Goal: Task Accomplishment & Management: Use online tool/utility

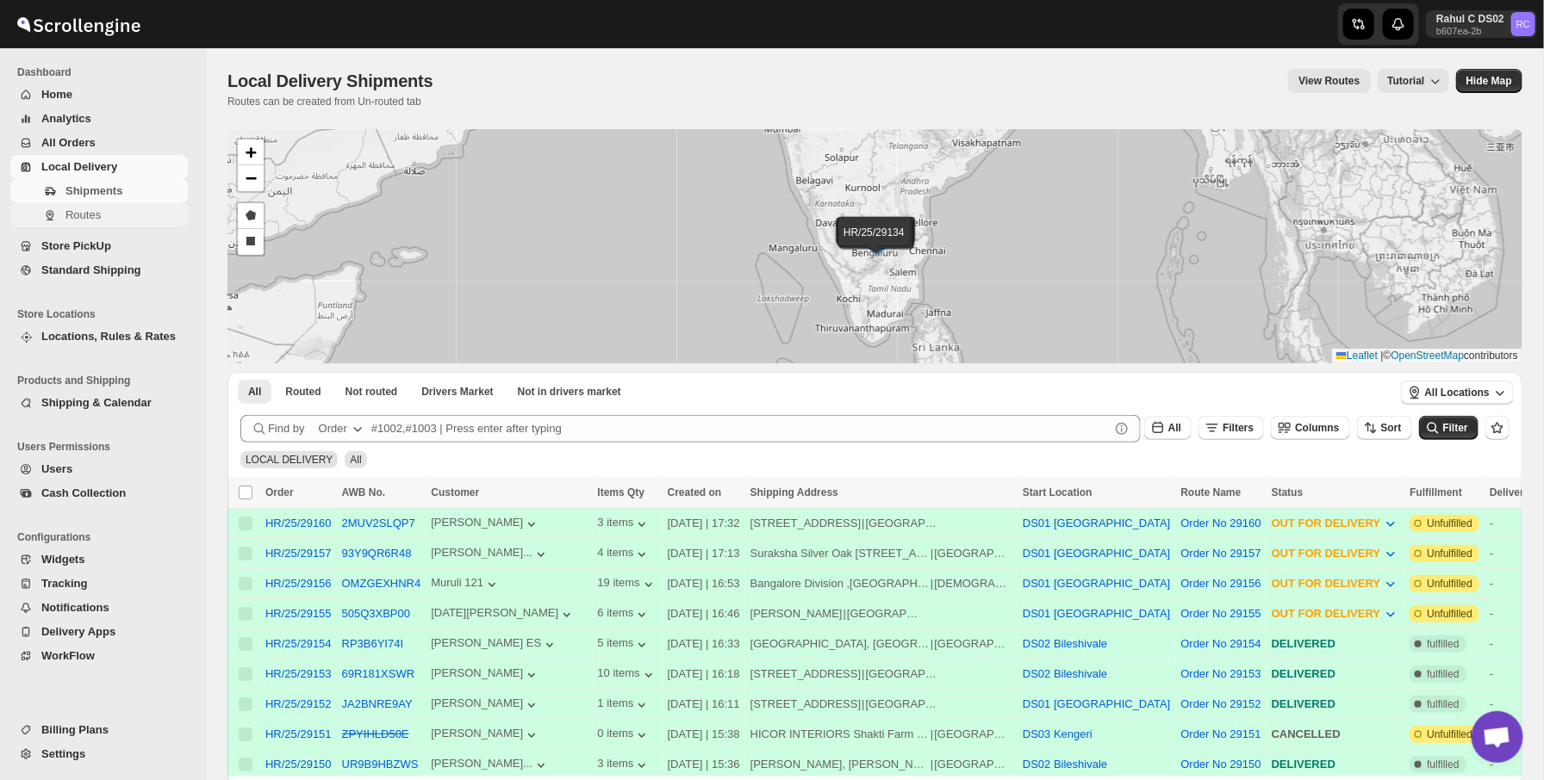
click at [109, 215] on span "Routes" at bounding box center [124, 215] width 119 height 17
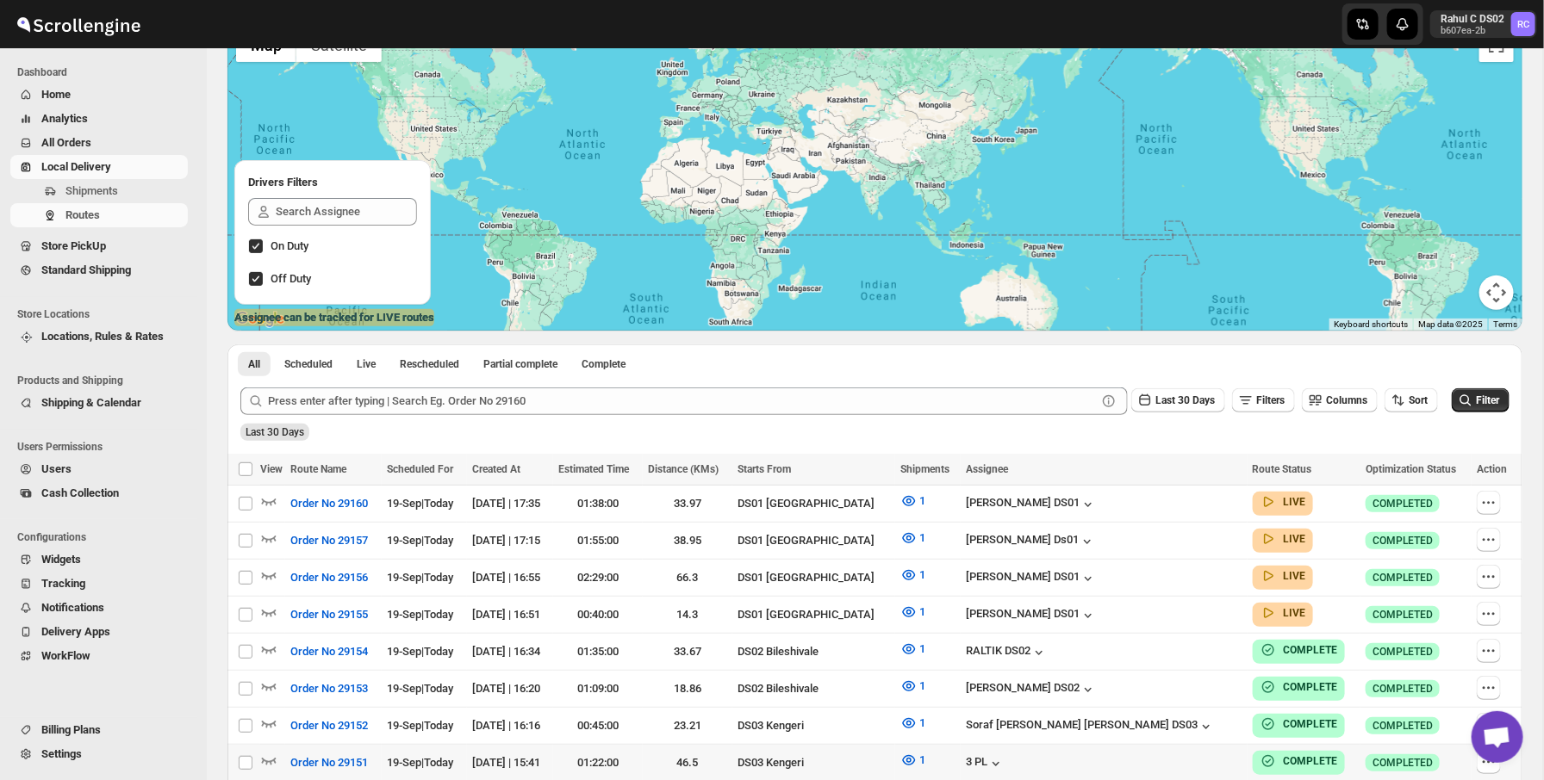
scroll to position [195, 0]
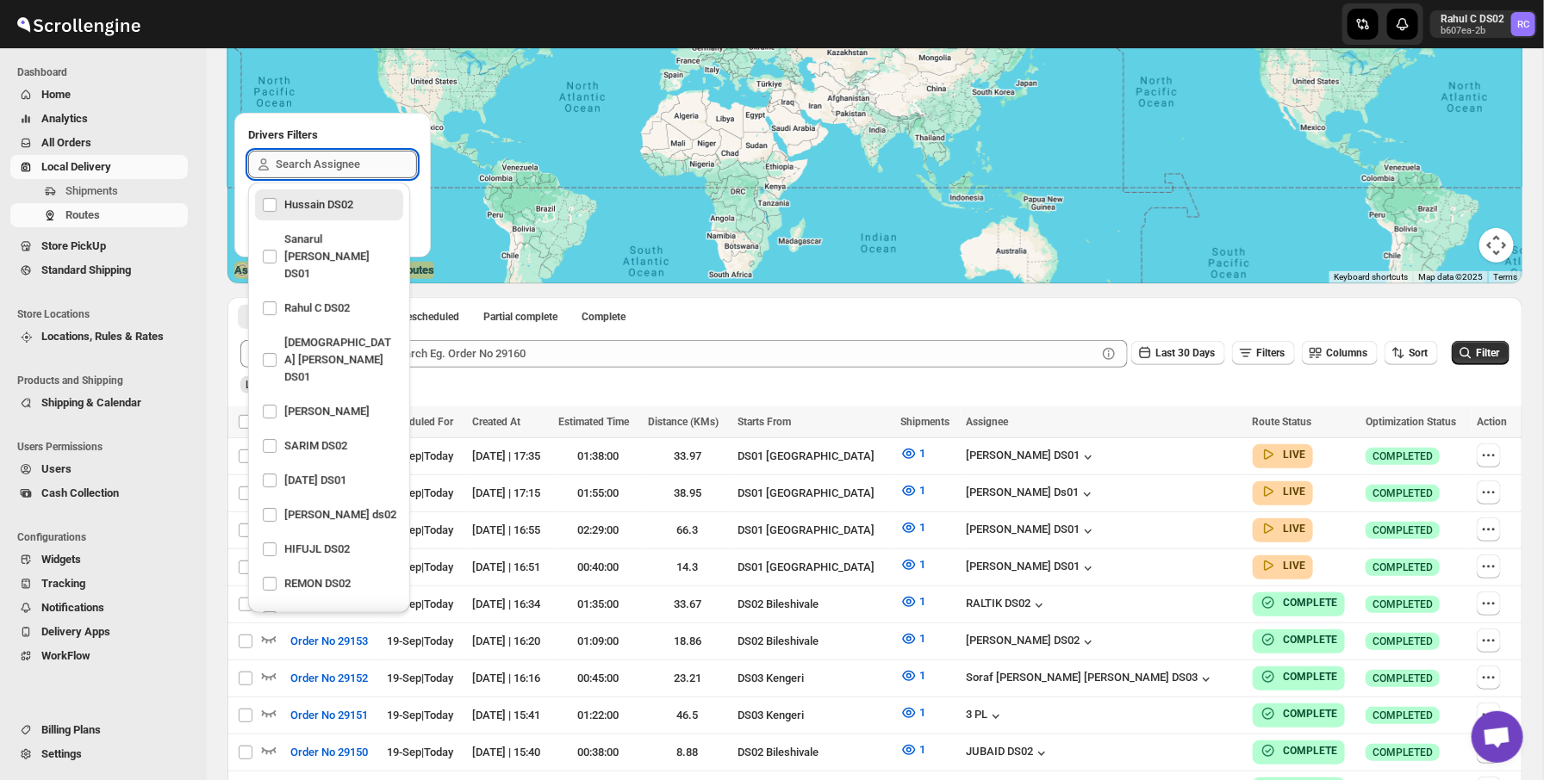
click at [309, 167] on input "text" at bounding box center [346, 165] width 141 height 28
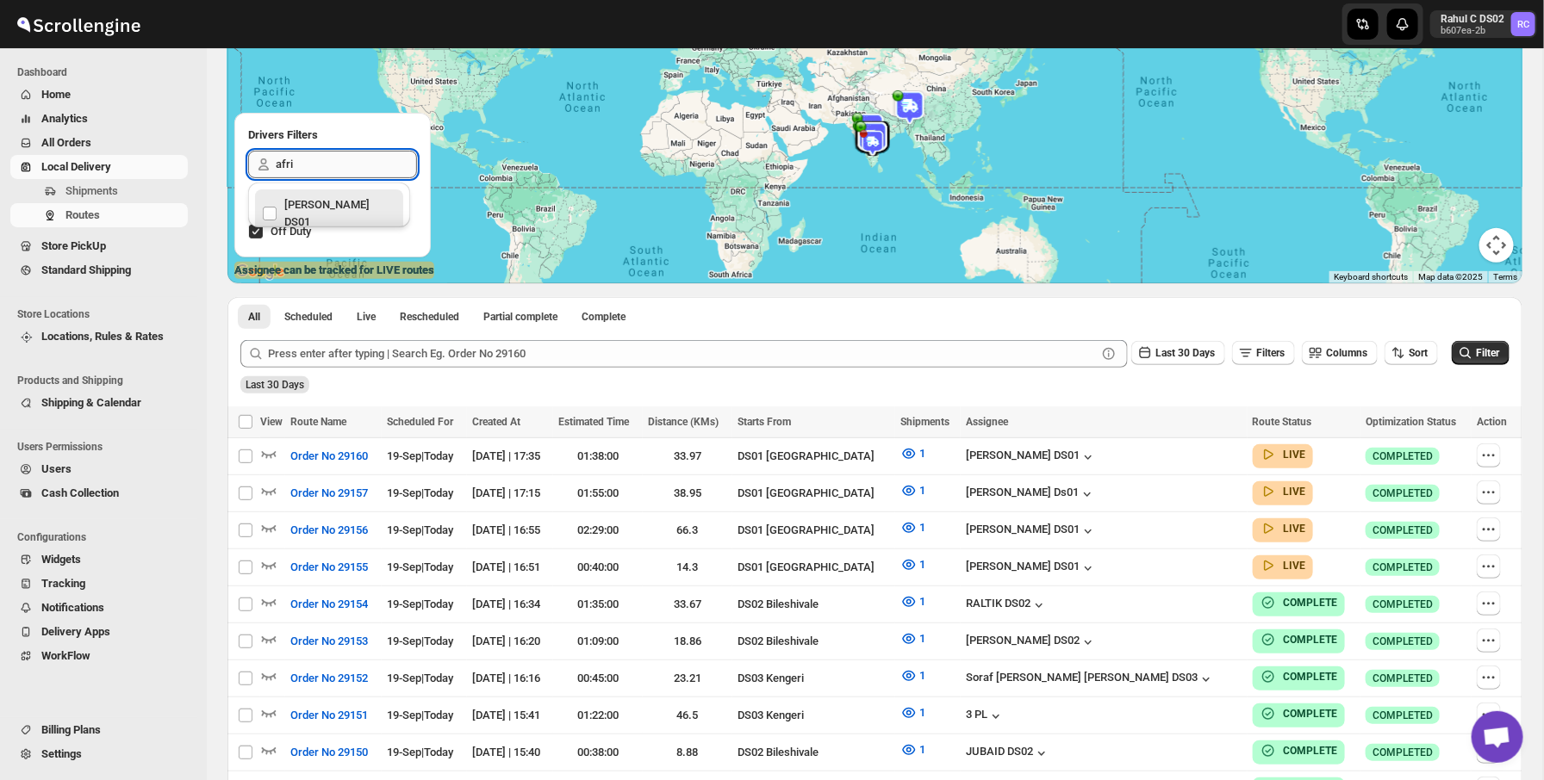
type input "afrid"
click at [307, 207] on div "[PERSON_NAME] DS01" at bounding box center [329, 213] width 134 height 41
checkbox input "true"
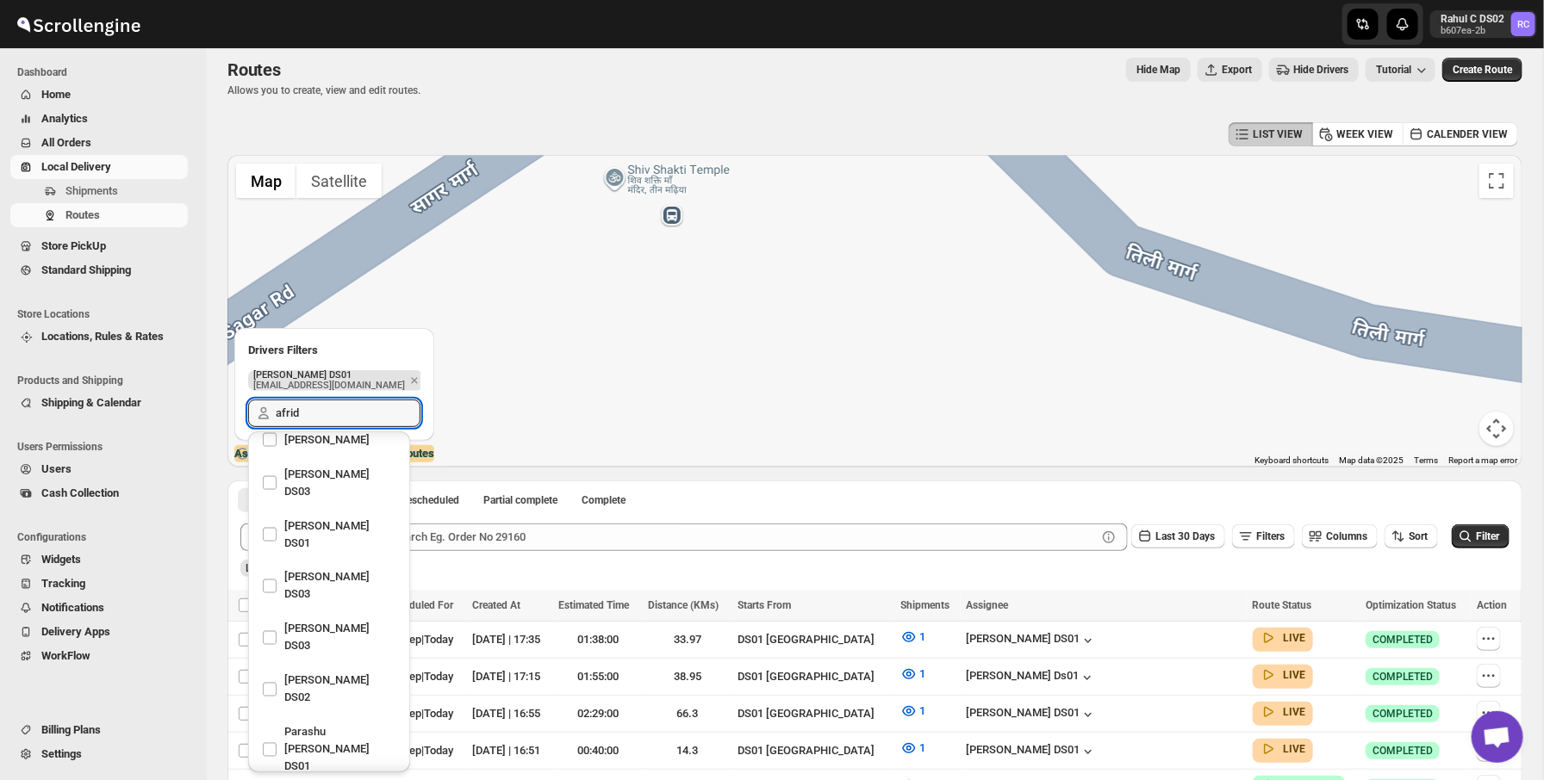
scroll to position [0, 0]
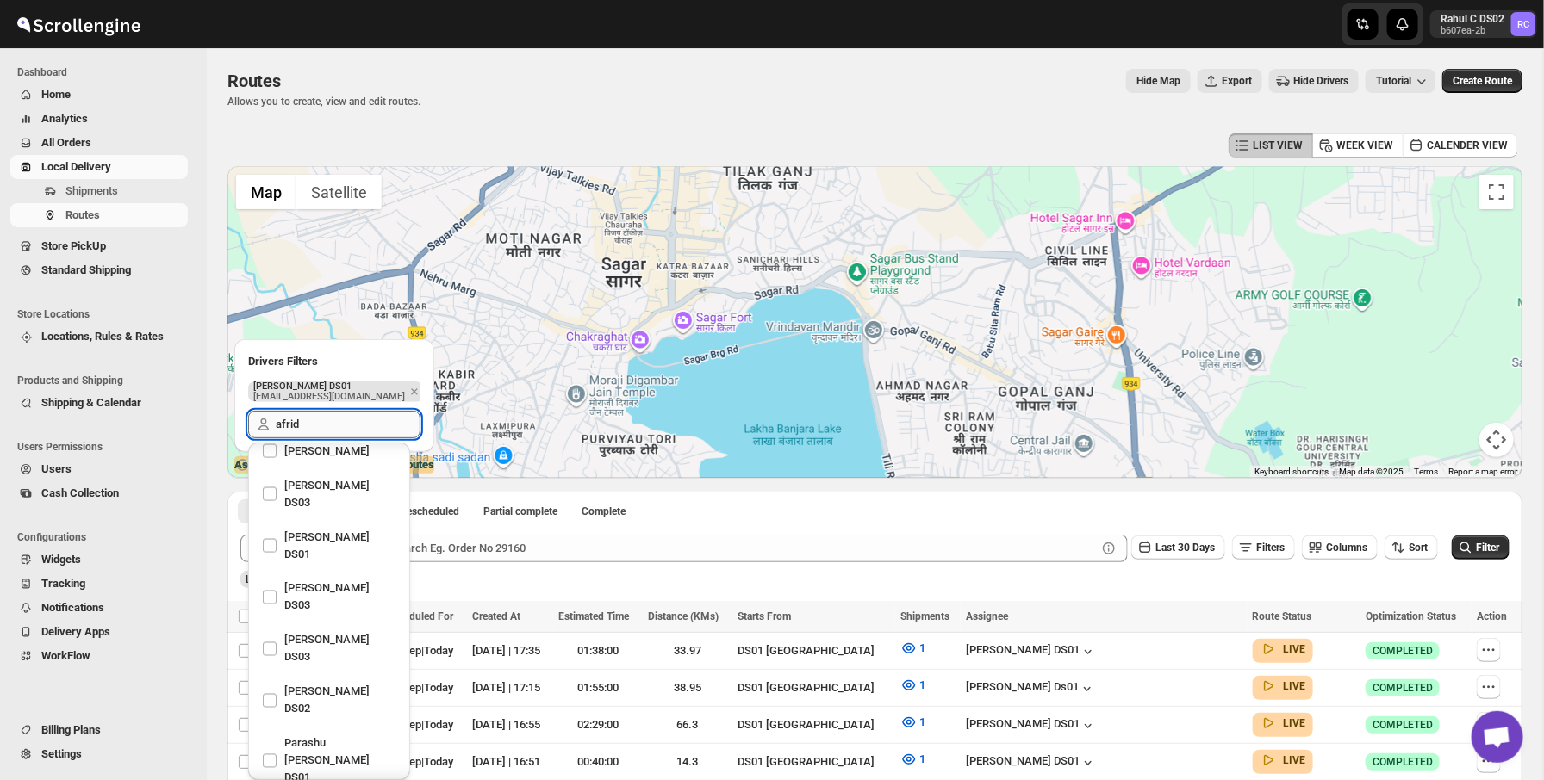
click at [360, 427] on input "afrid" at bounding box center [348, 425] width 145 height 28
click at [319, 732] on div "Parashu [PERSON_NAME] DS01" at bounding box center [329, 761] width 134 height 59
checkbox input "true"
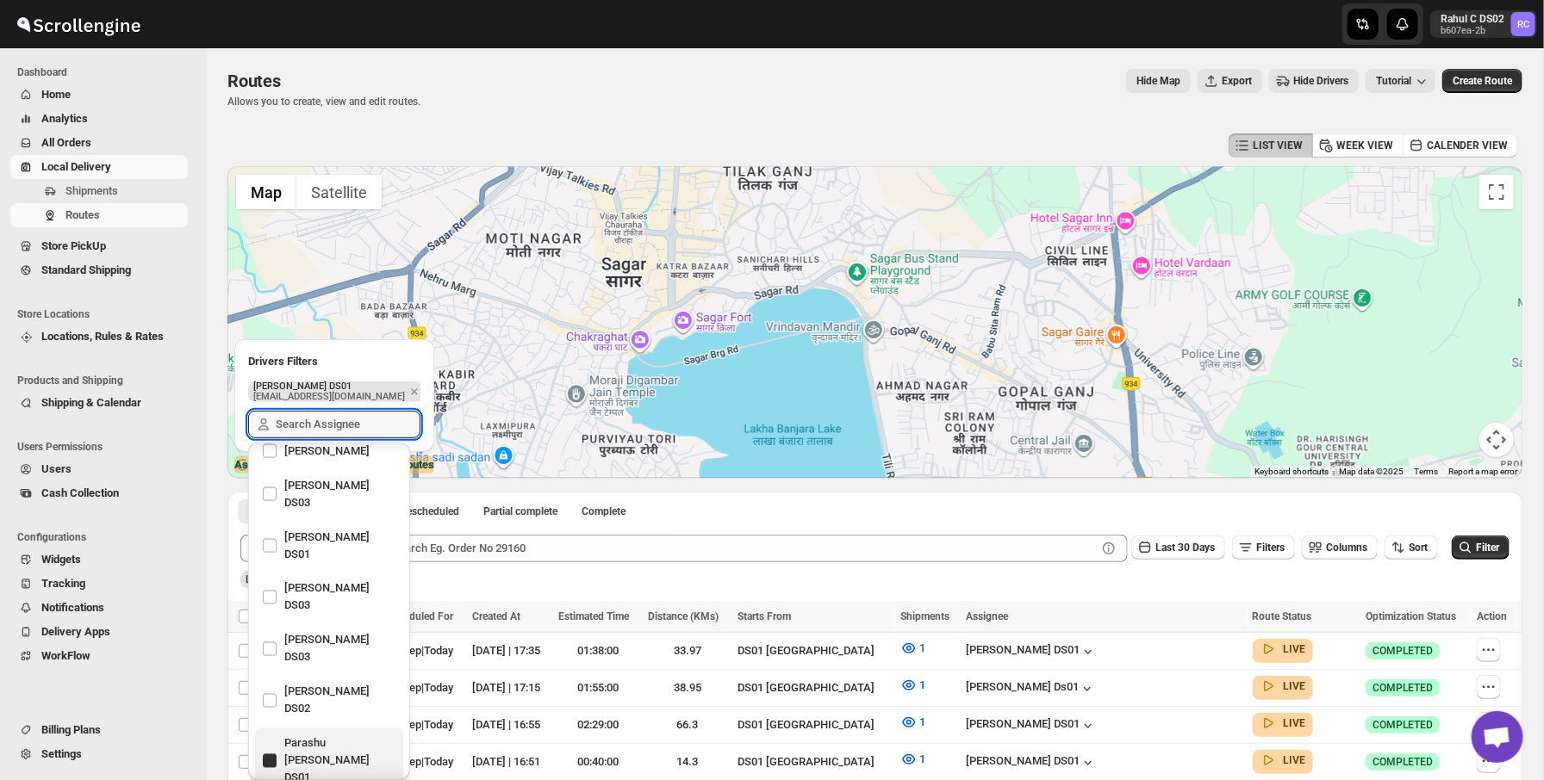
scroll to position [1323, 0]
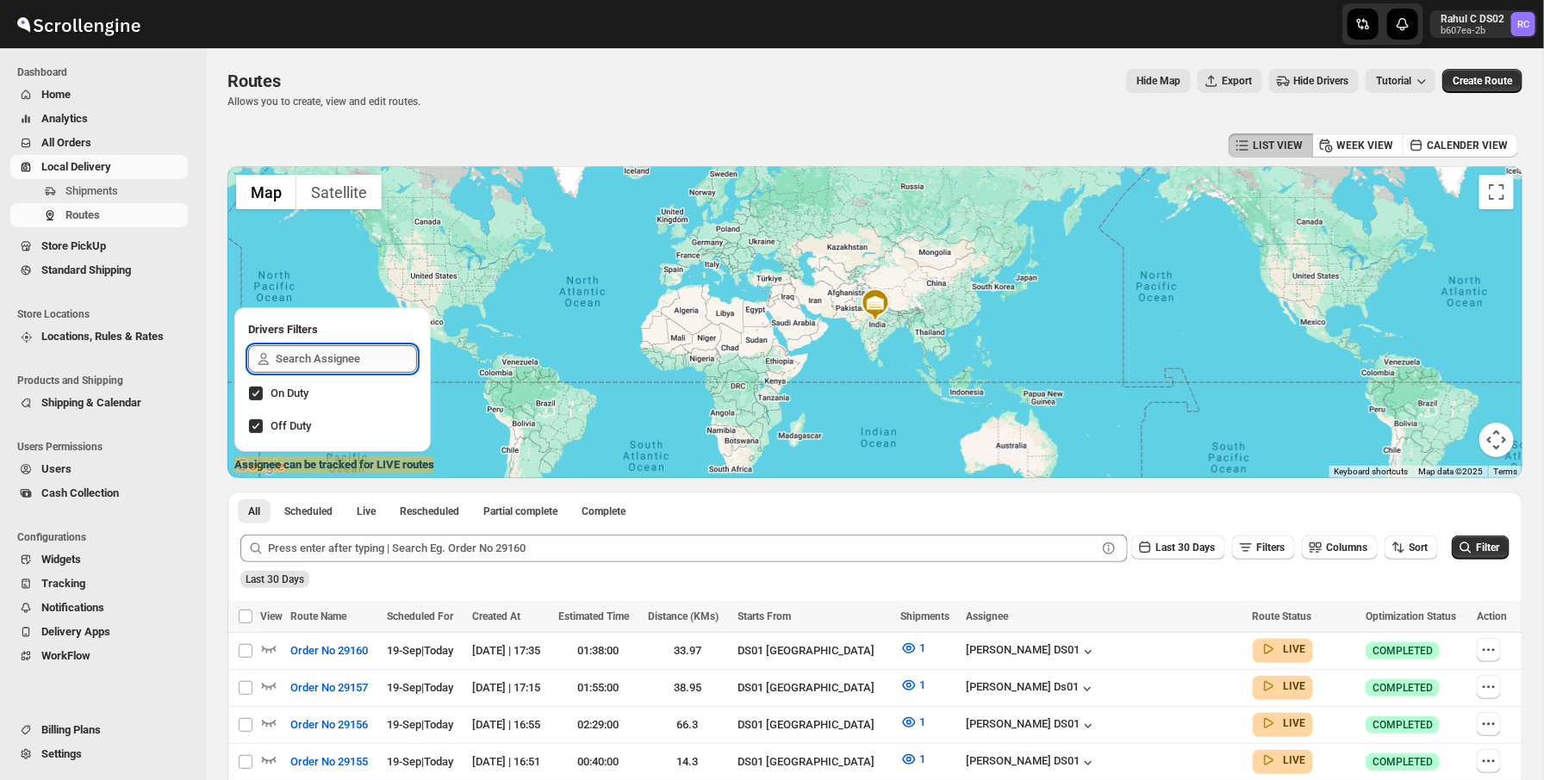
click at [320, 357] on input "text" at bounding box center [346, 359] width 141 height 28
type input "afrid"
click at [339, 396] on div "[PERSON_NAME] DS01" at bounding box center [329, 408] width 134 height 41
checkbox input "true"
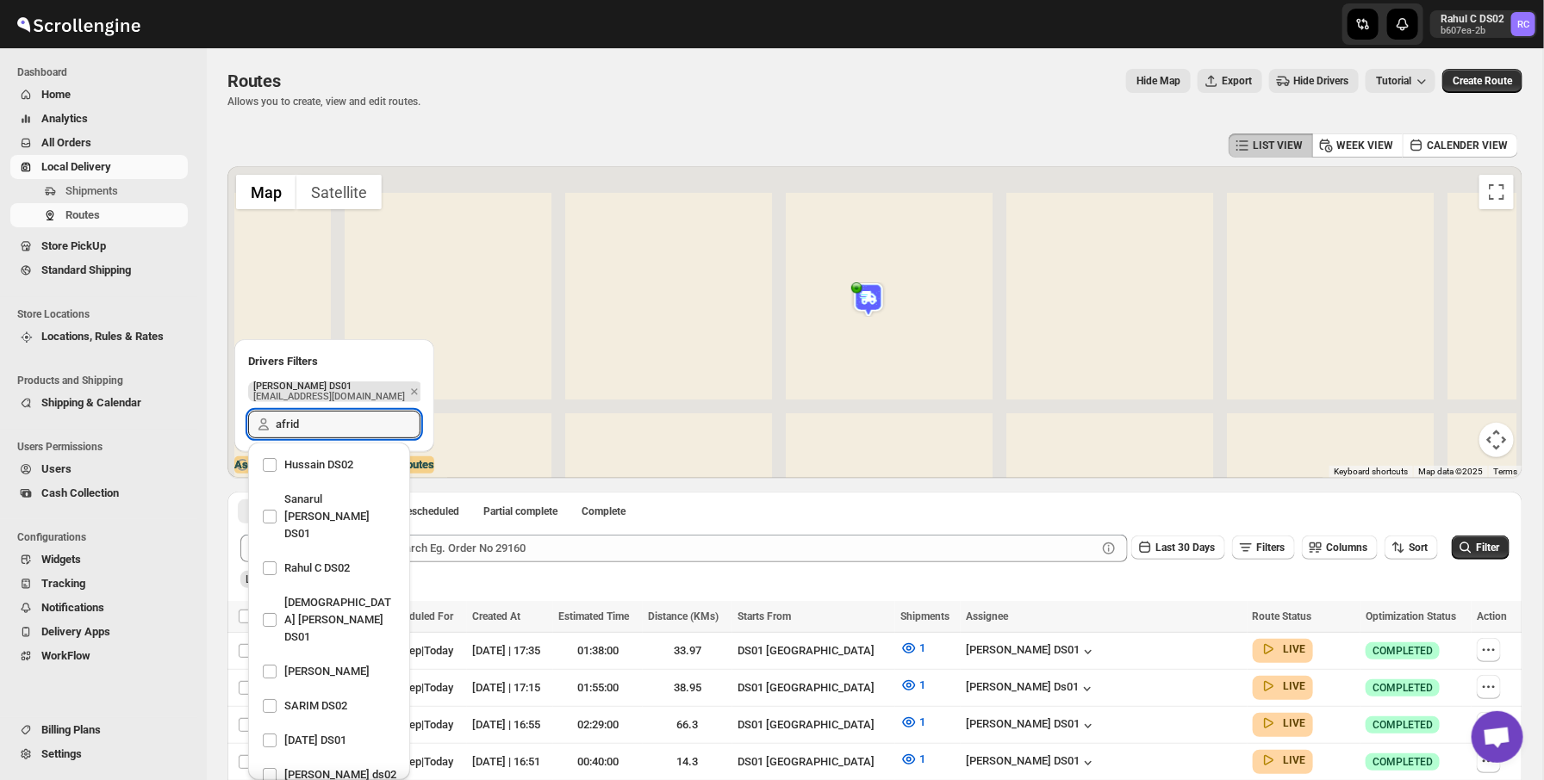
scroll to position [1520, 0]
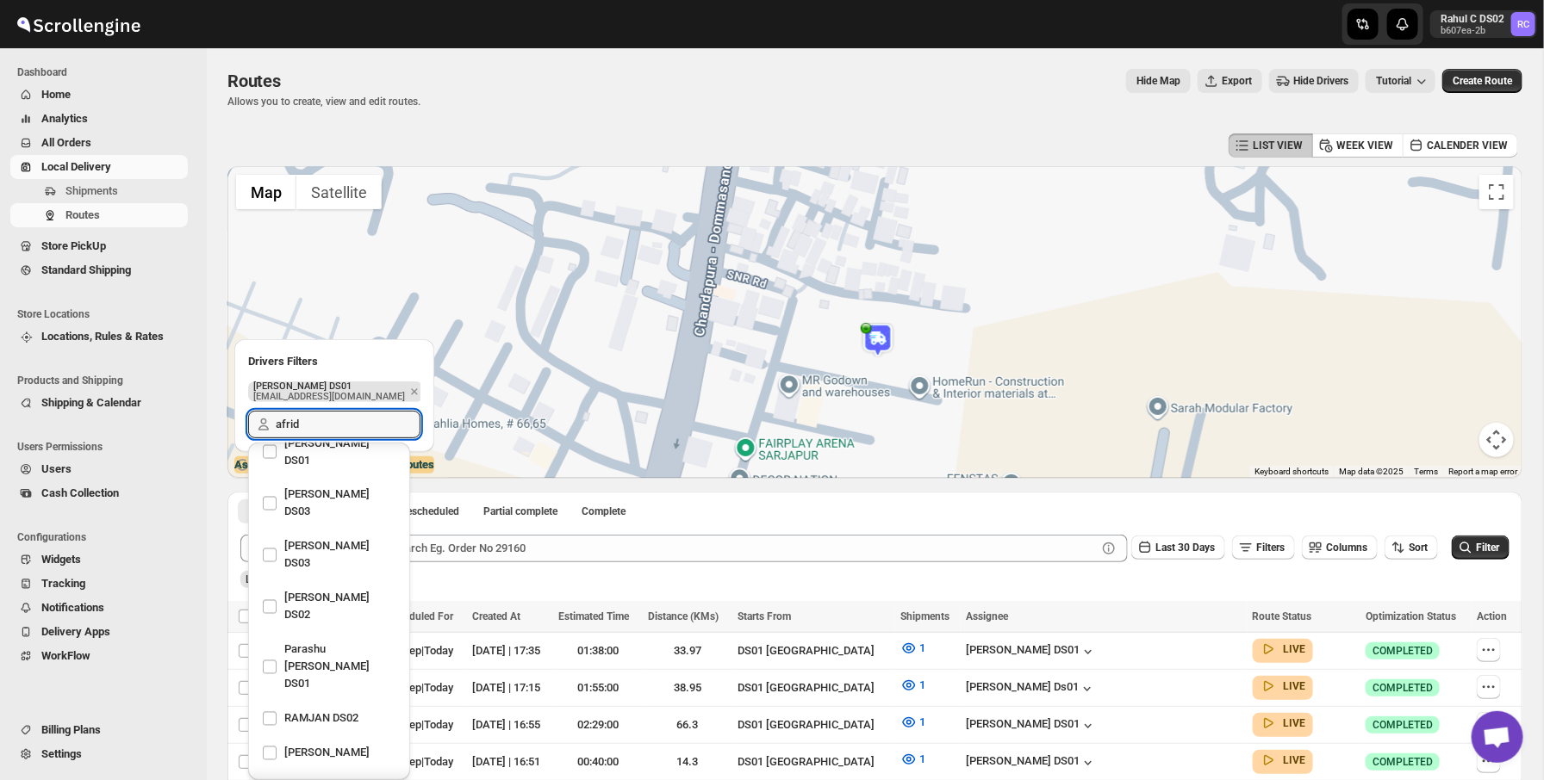
type input "afrid"
click at [880, 351] on img at bounding box center [877, 340] width 34 height 34
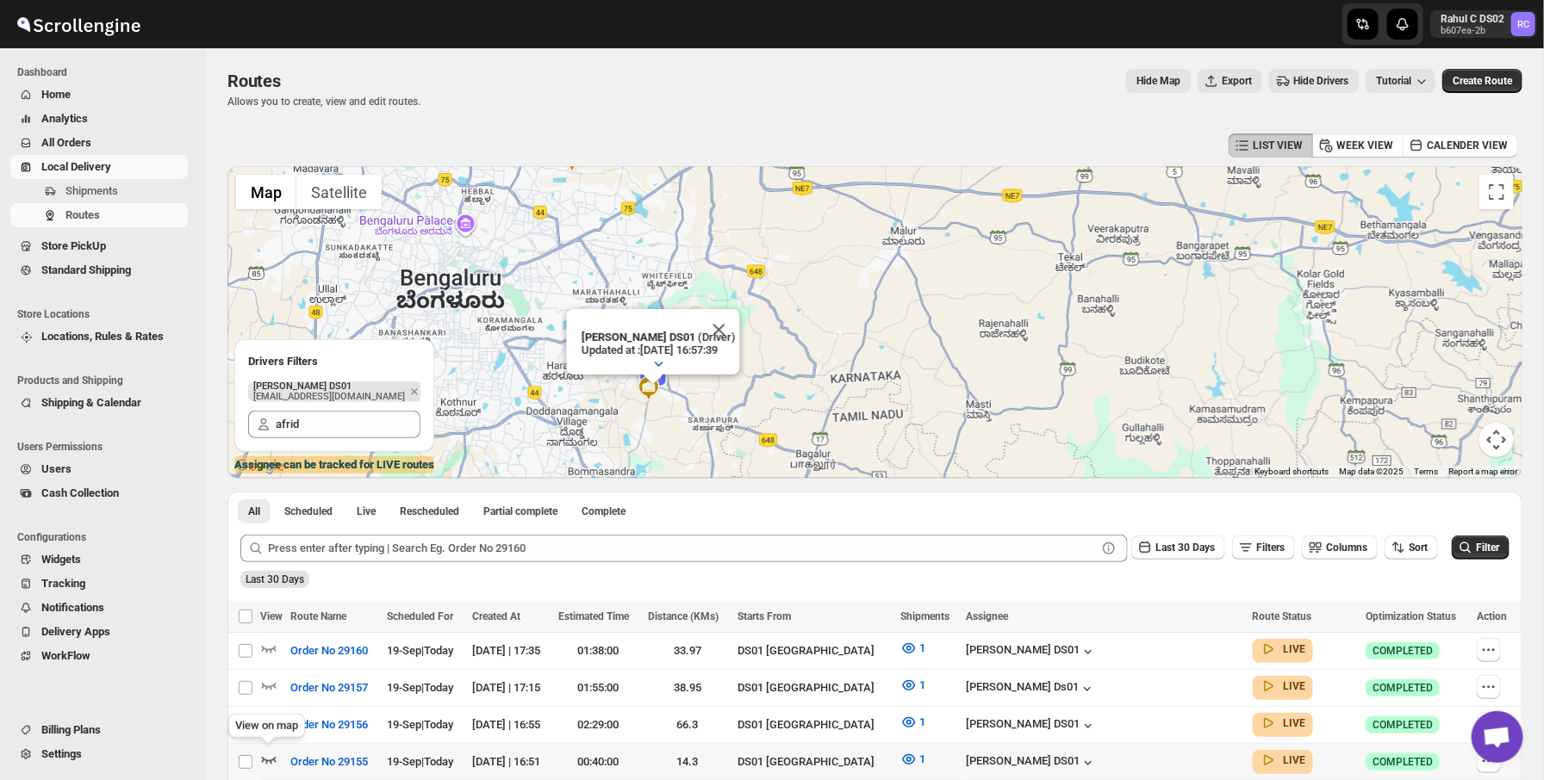
click at [269, 760] on icon "button" at bounding box center [268, 759] width 17 height 17
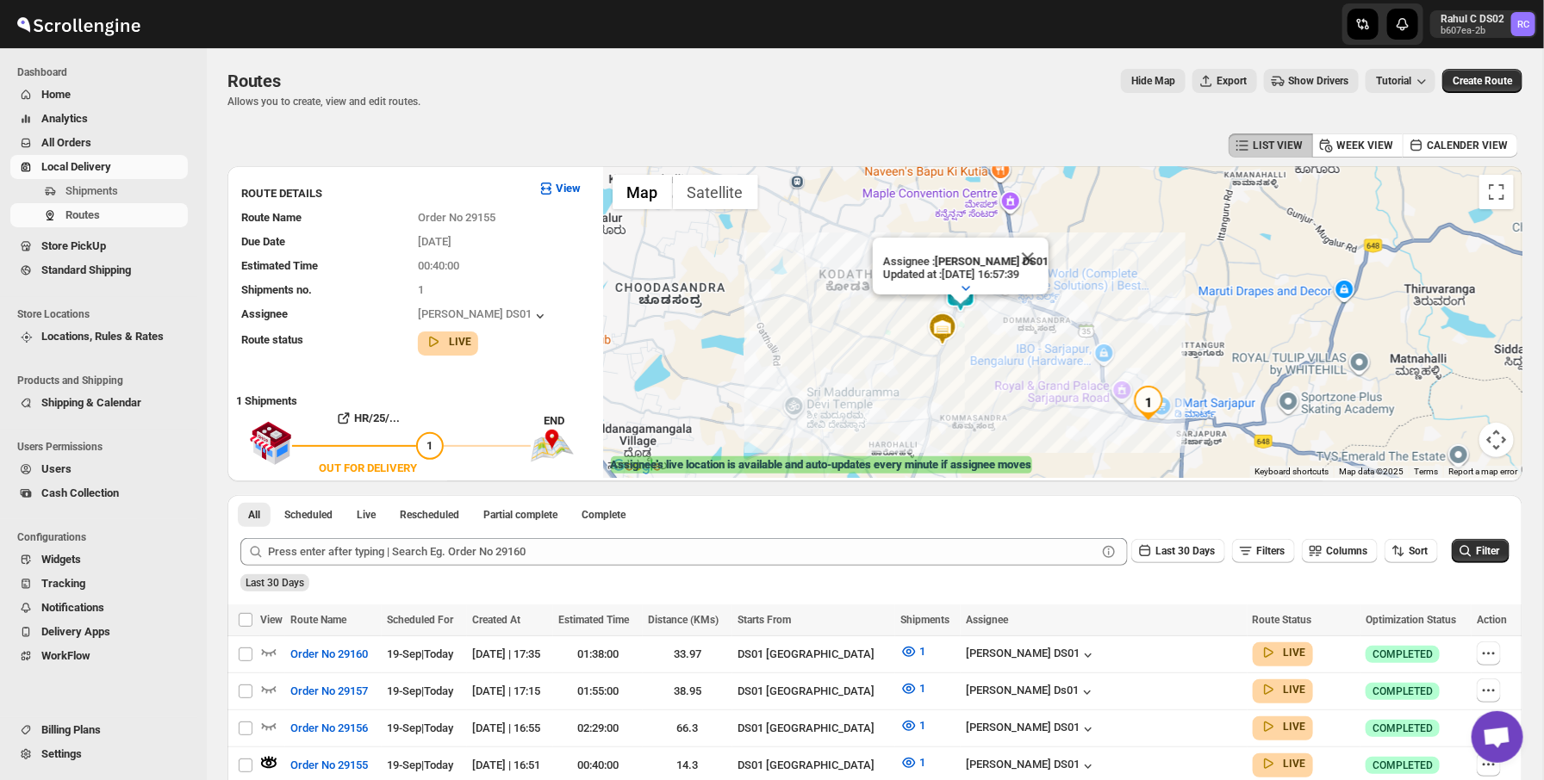
drag, startPoint x: 1025, startPoint y: 363, endPoint x: 1002, endPoint y: 402, distance: 45.2
click at [1002, 402] on div "Assignee : [PERSON_NAME] DS01 Updated at : [DATE] 16:57:39 Duty mode Enabled Ba…" at bounding box center [1063, 322] width 918 height 312
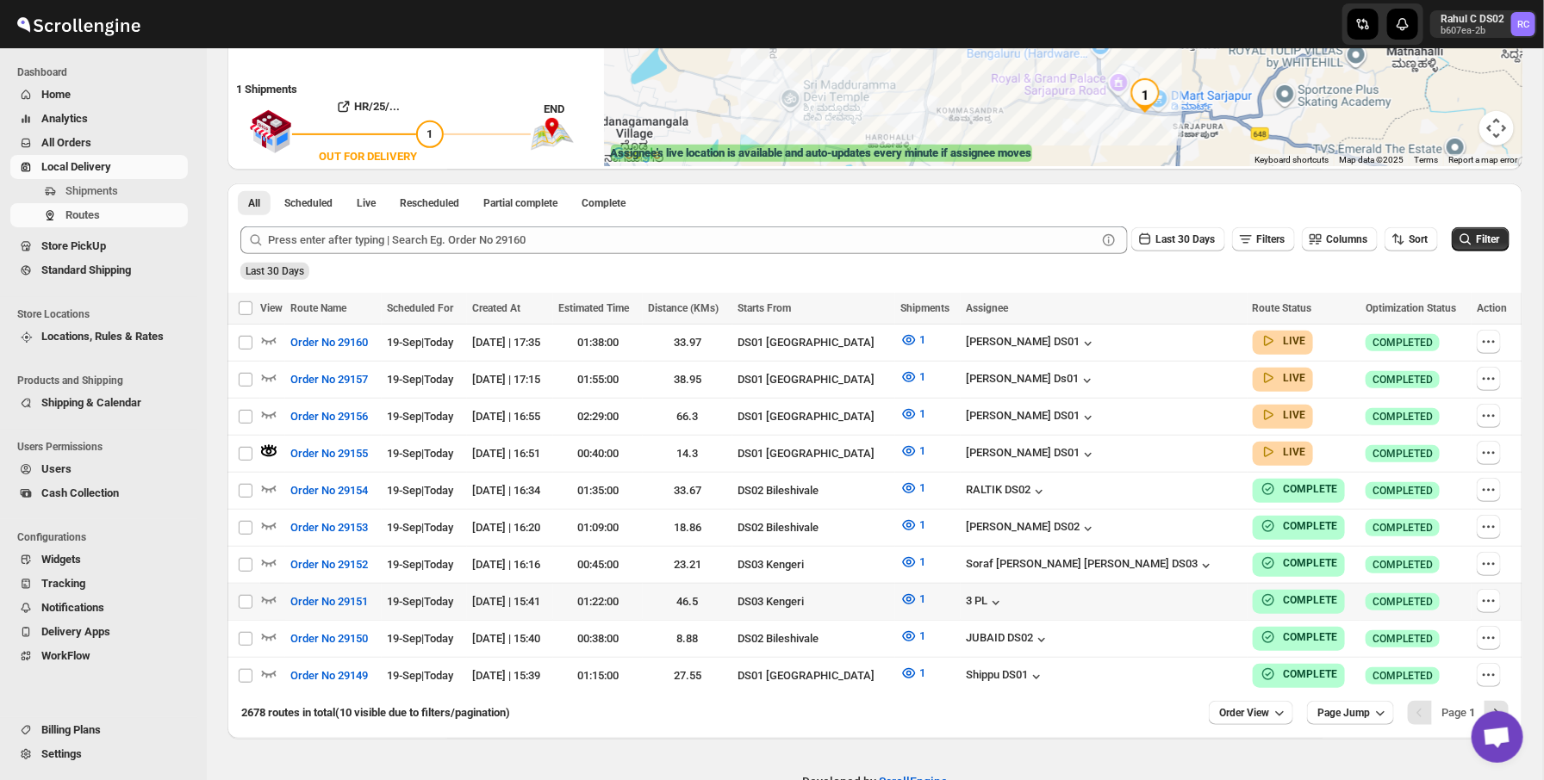
scroll to position [344, 0]
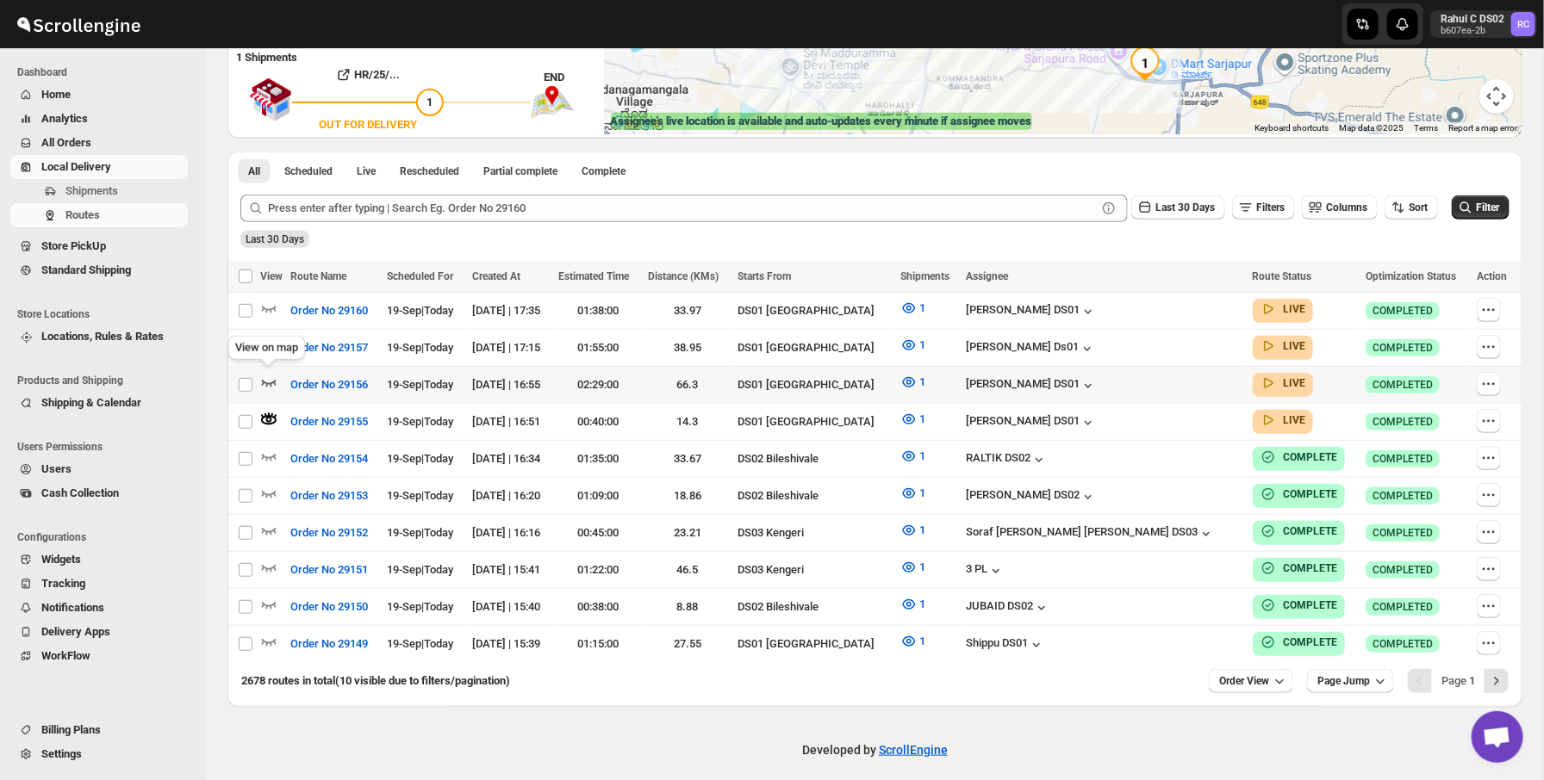
click at [272, 374] on icon "button" at bounding box center [268, 382] width 17 height 17
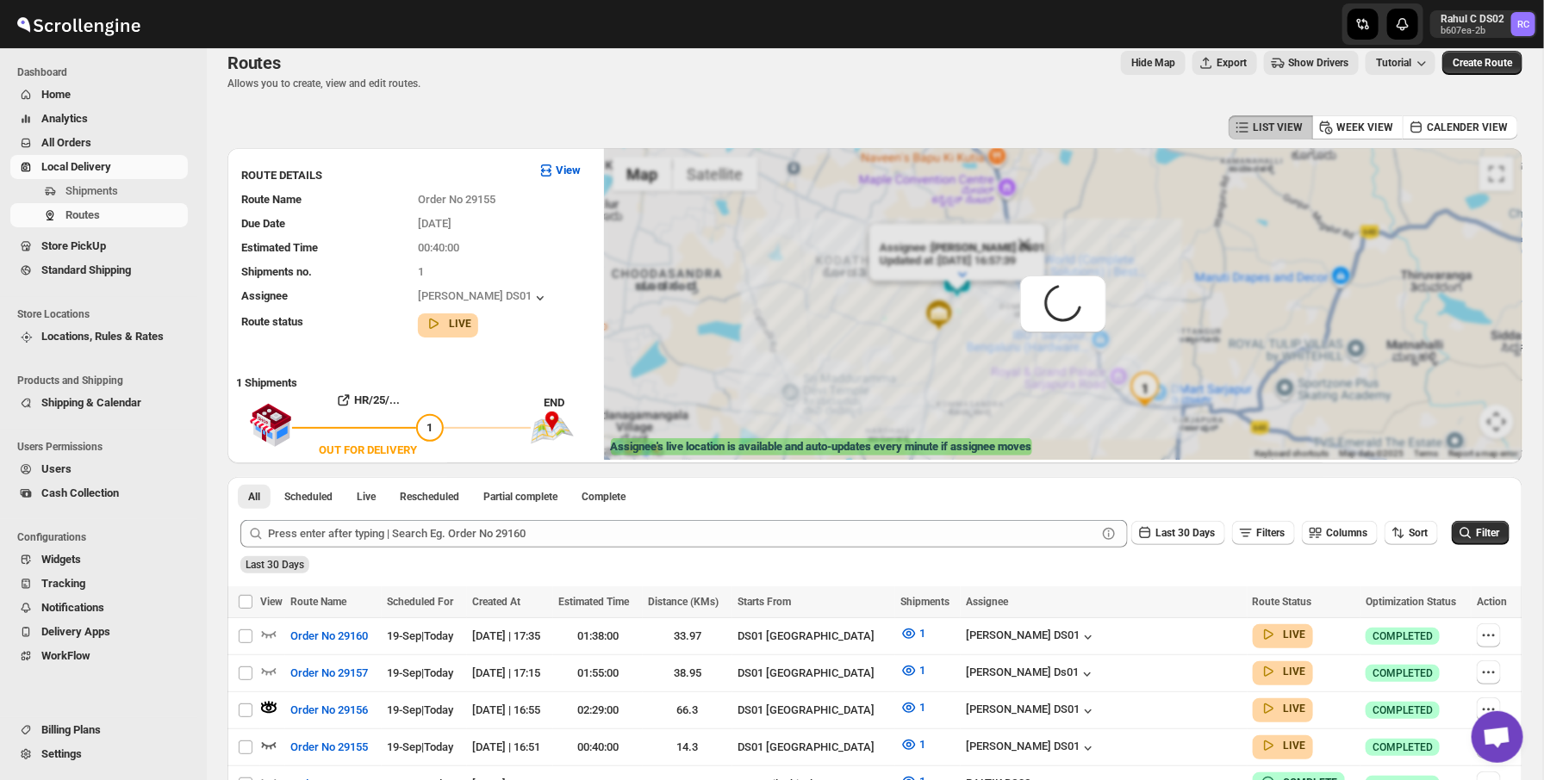
scroll to position [0, 0]
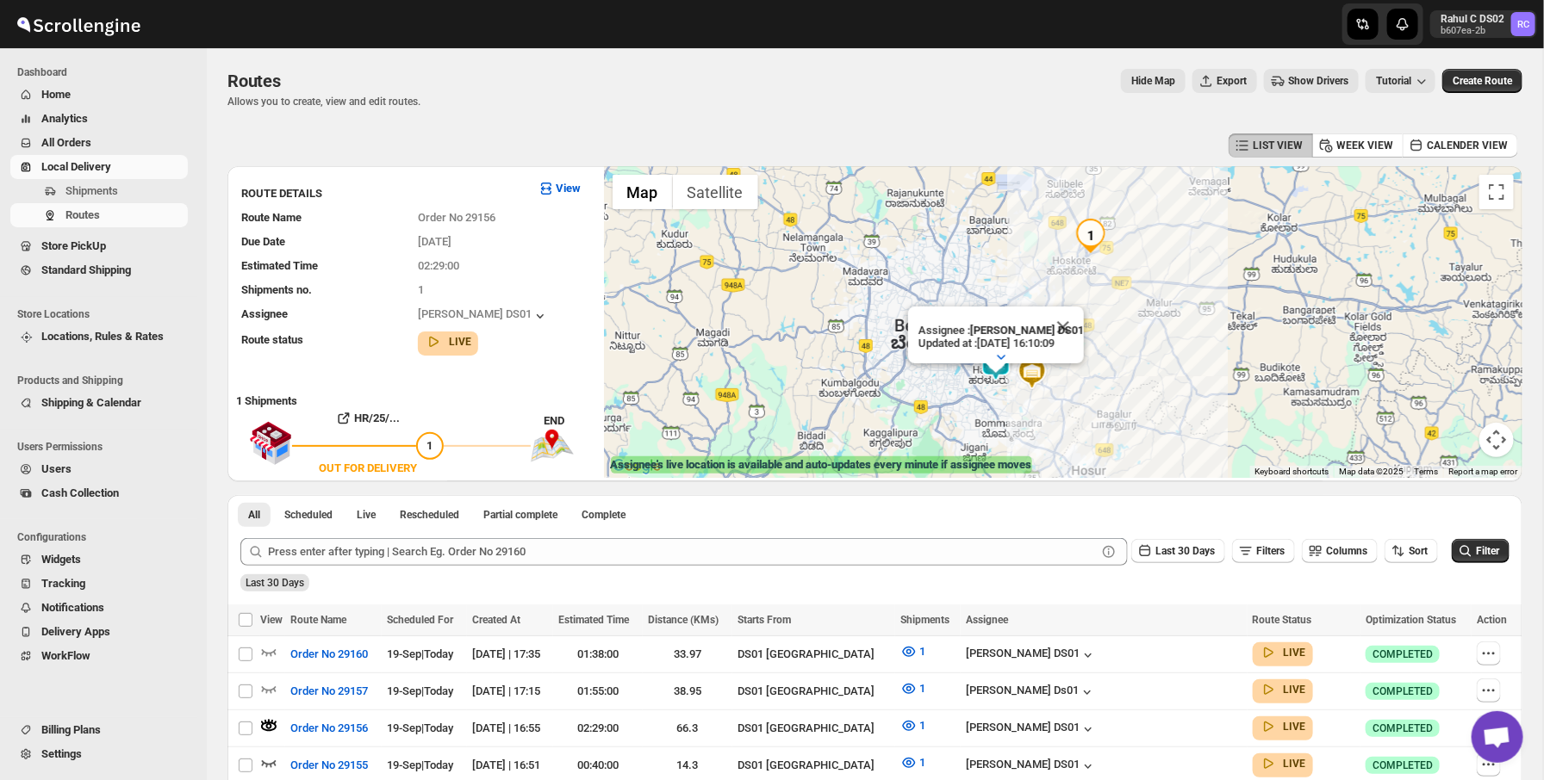
click at [1302, 76] on span "Show Drivers" at bounding box center [1318, 81] width 60 height 14
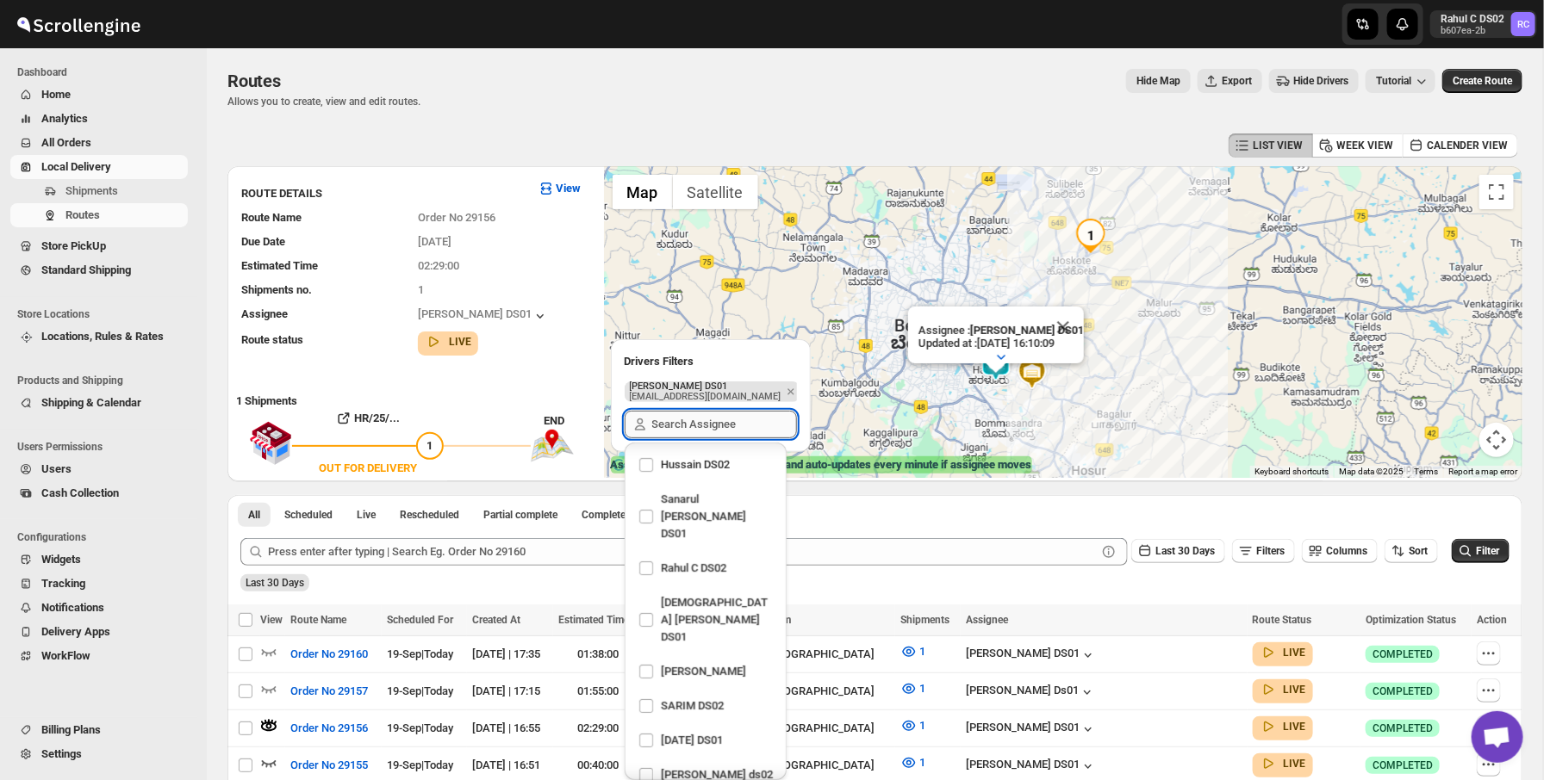
click at [715, 430] on input "text" at bounding box center [724, 425] width 145 height 28
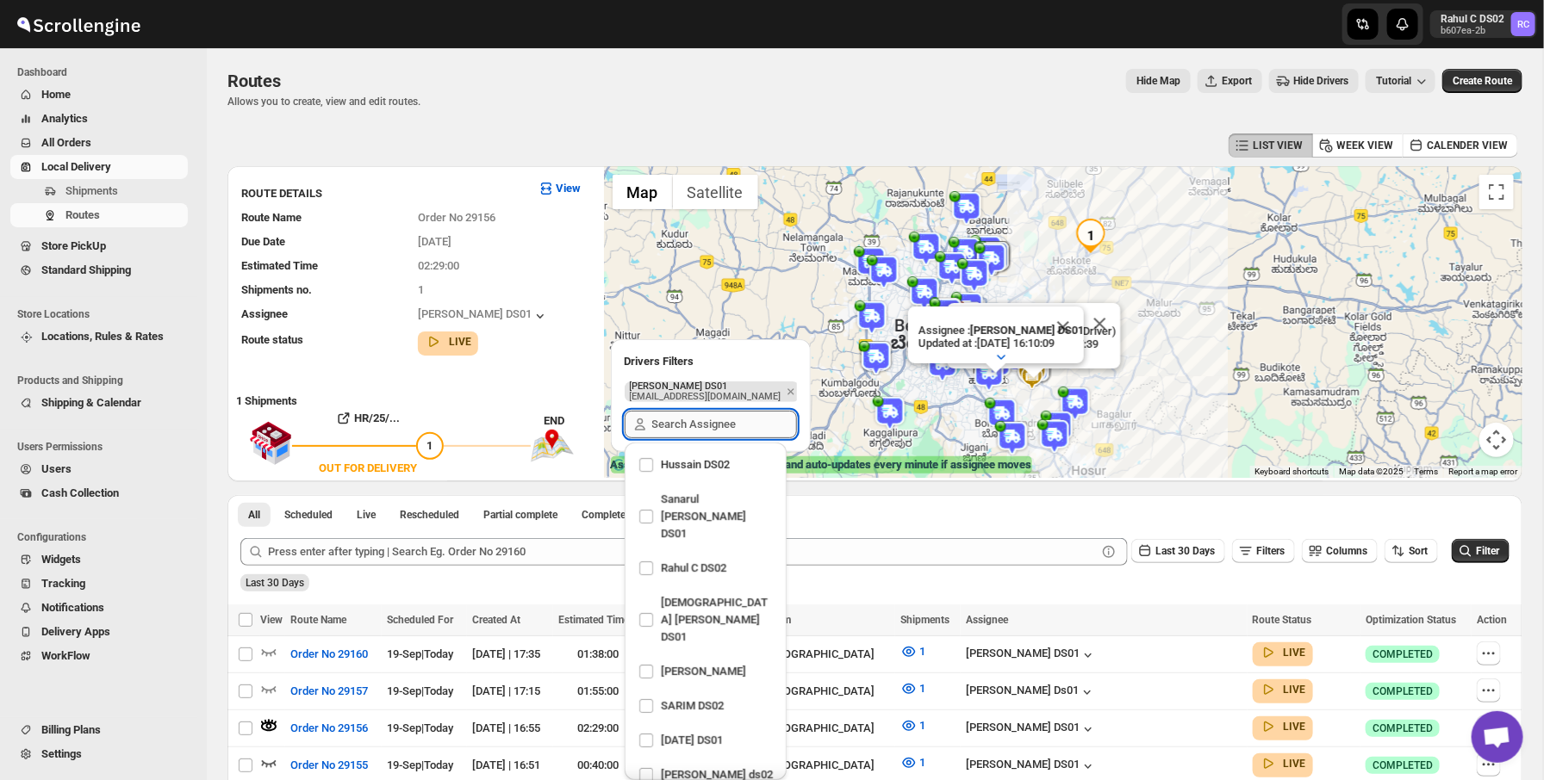
click at [741, 427] on input "text" at bounding box center [724, 425] width 145 height 28
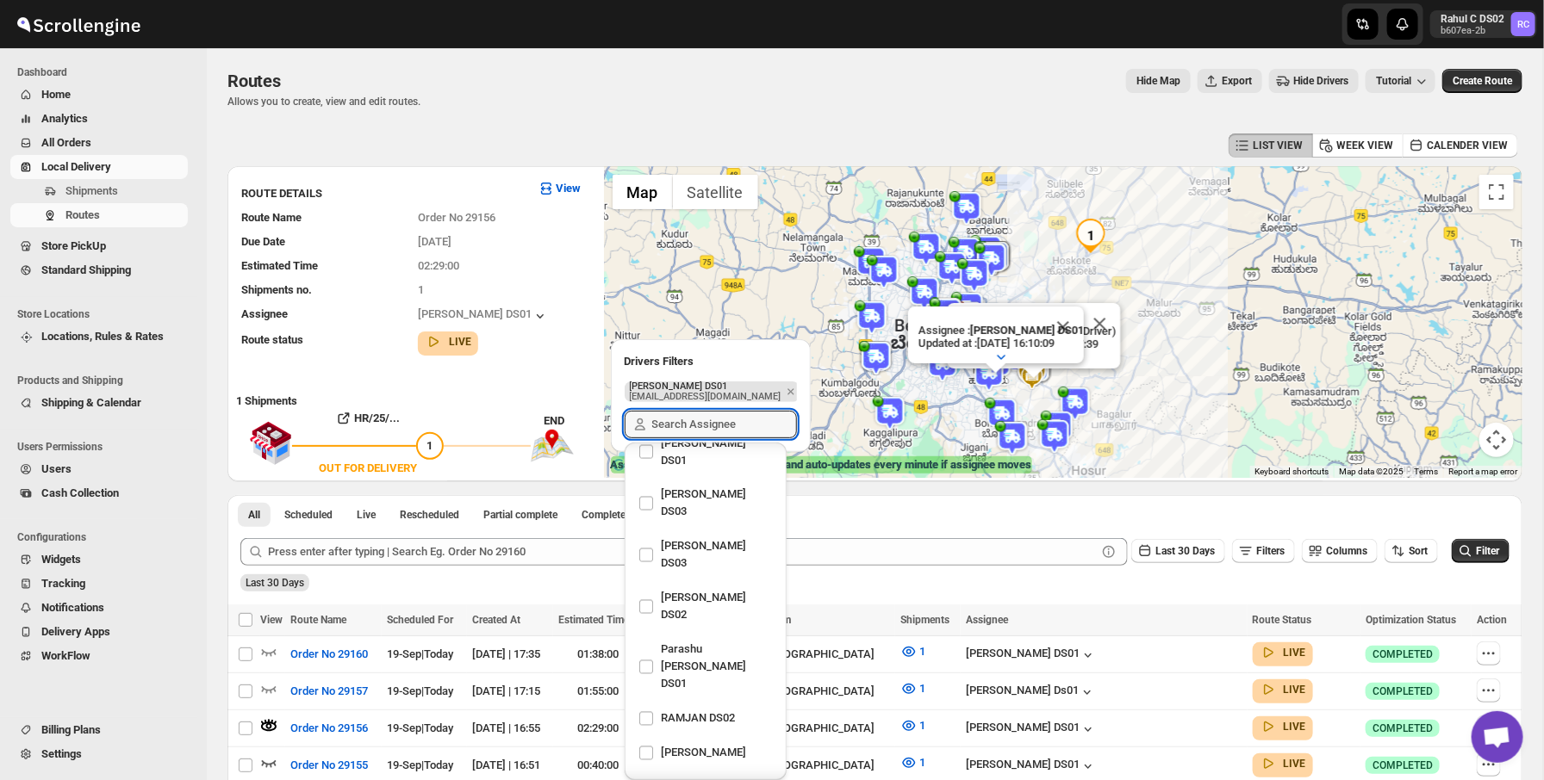
checkbox input "false"
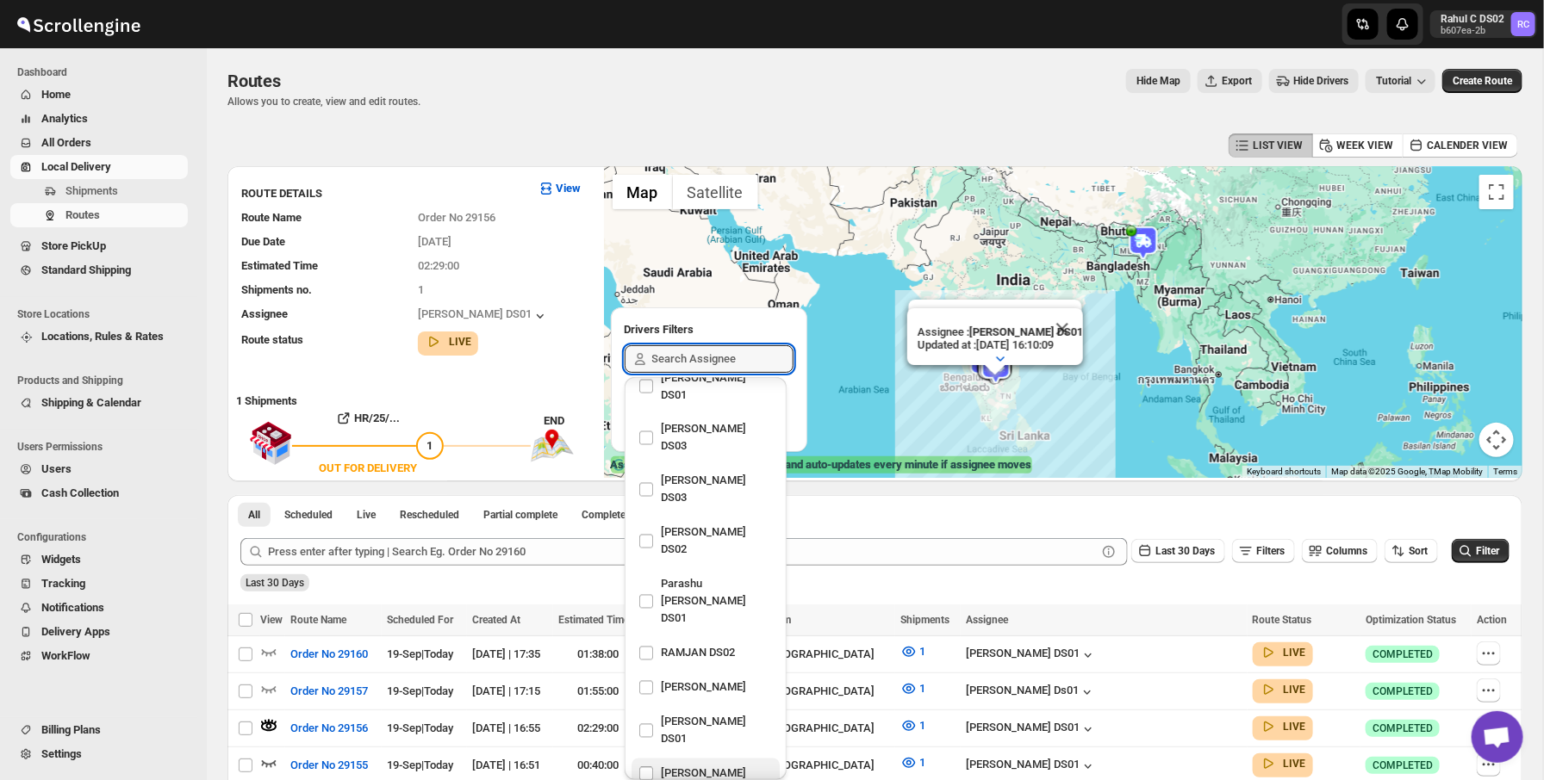
click at [651, 762] on div "[PERSON_NAME]" at bounding box center [705, 774] width 134 height 24
checkbox input "true"
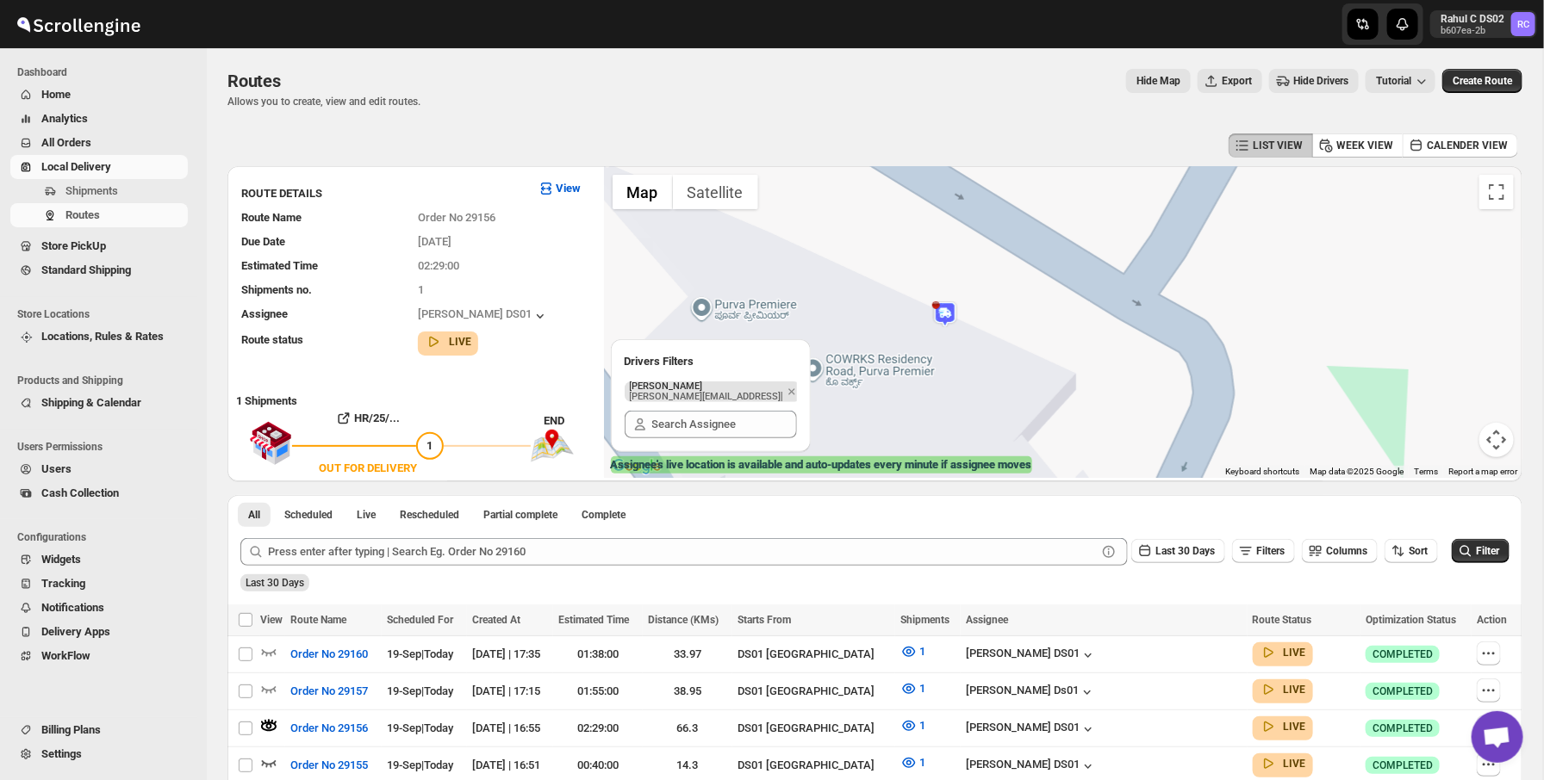
drag, startPoint x: 1029, startPoint y: 352, endPoint x: 1217, endPoint y: 313, distance: 191.9
click at [1217, 313] on div "Assignee : [PERSON_NAME] DS01 Updated at : [DATE] 16:10:09 Duty mode Enabled Ba…" at bounding box center [1063, 322] width 918 height 312
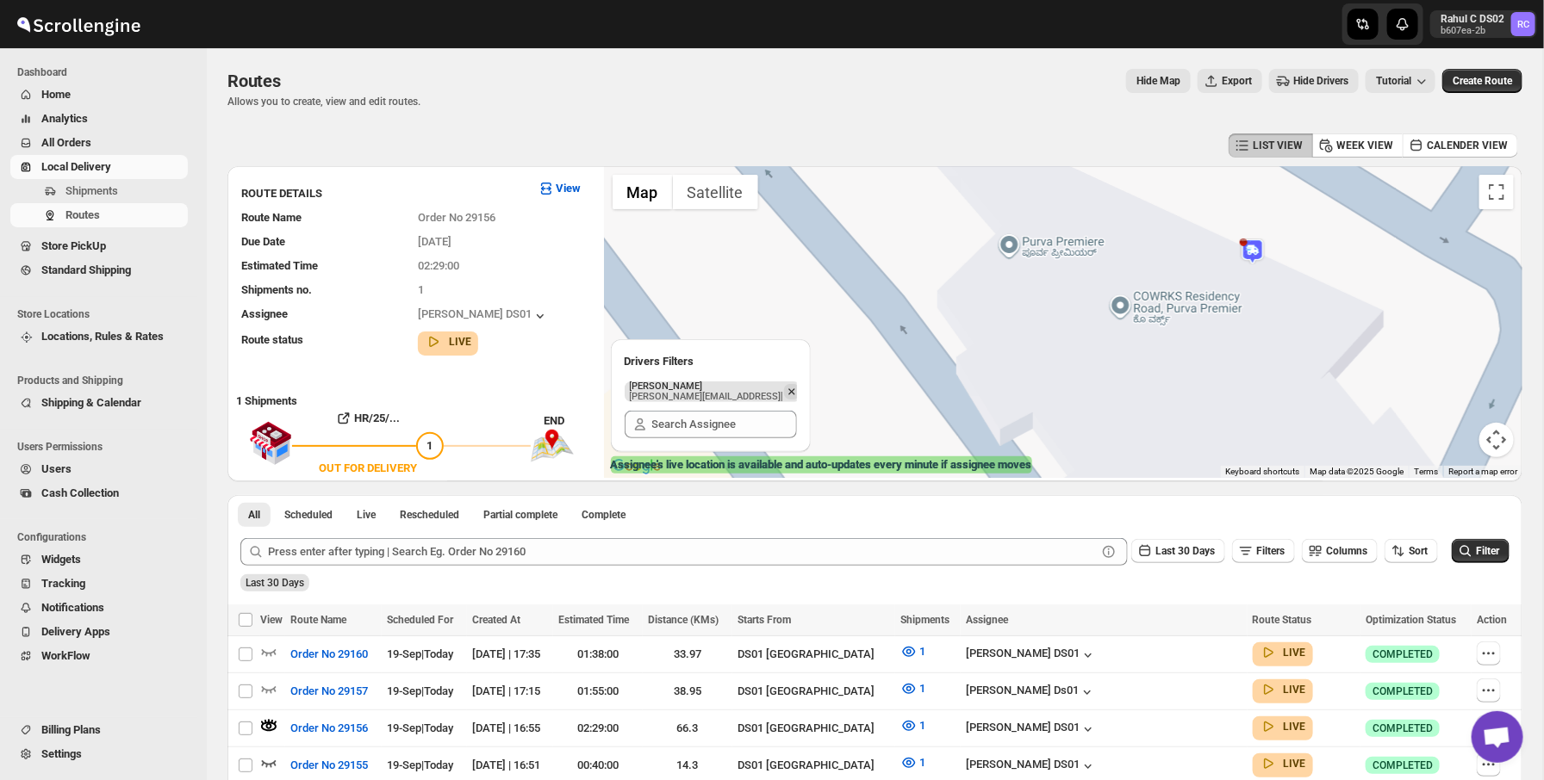
click at [784, 385] on icon "Remove" at bounding box center [792, 392] width 16 height 16
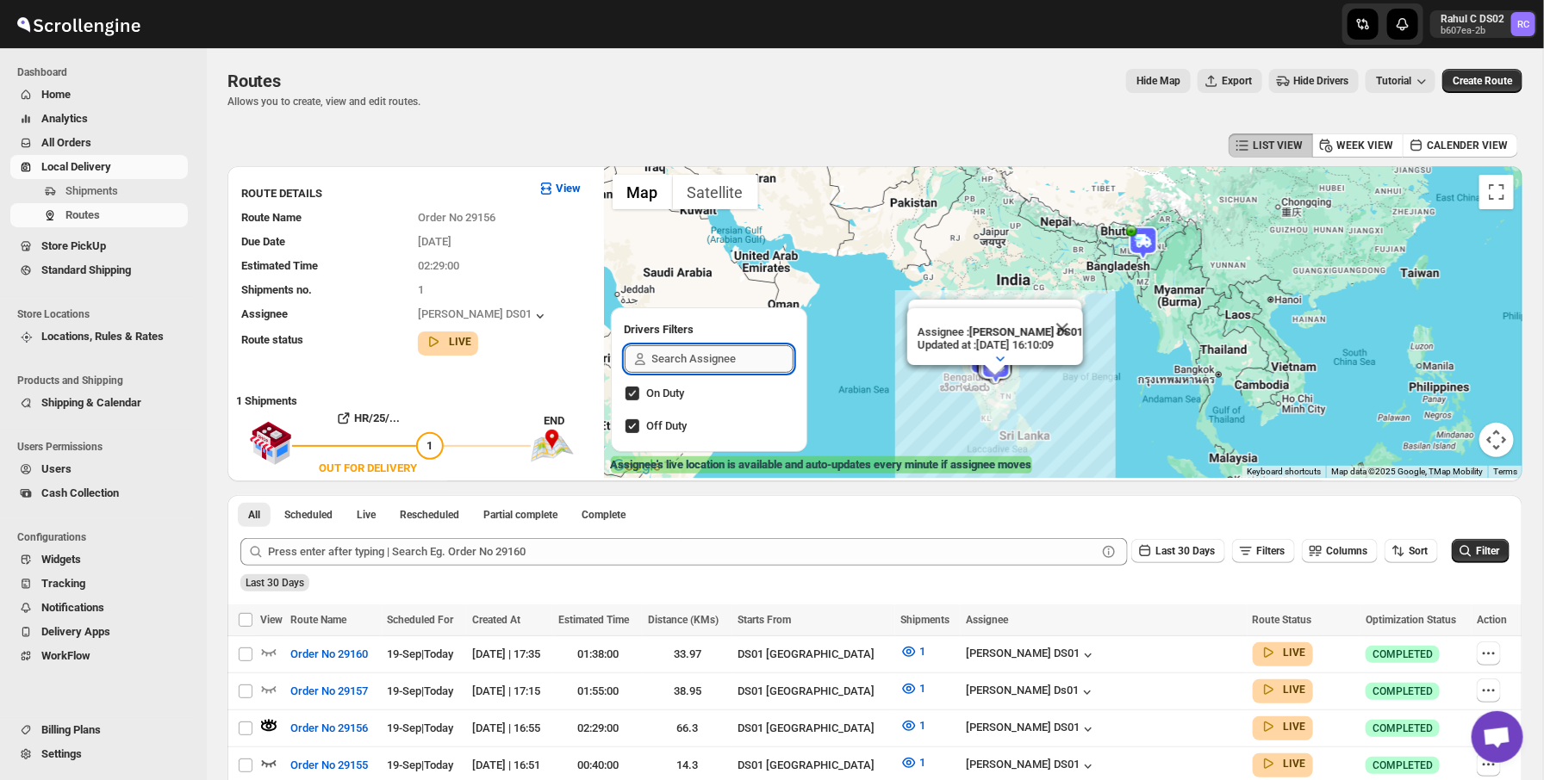
click at [743, 349] on input "text" at bounding box center [722, 359] width 141 height 28
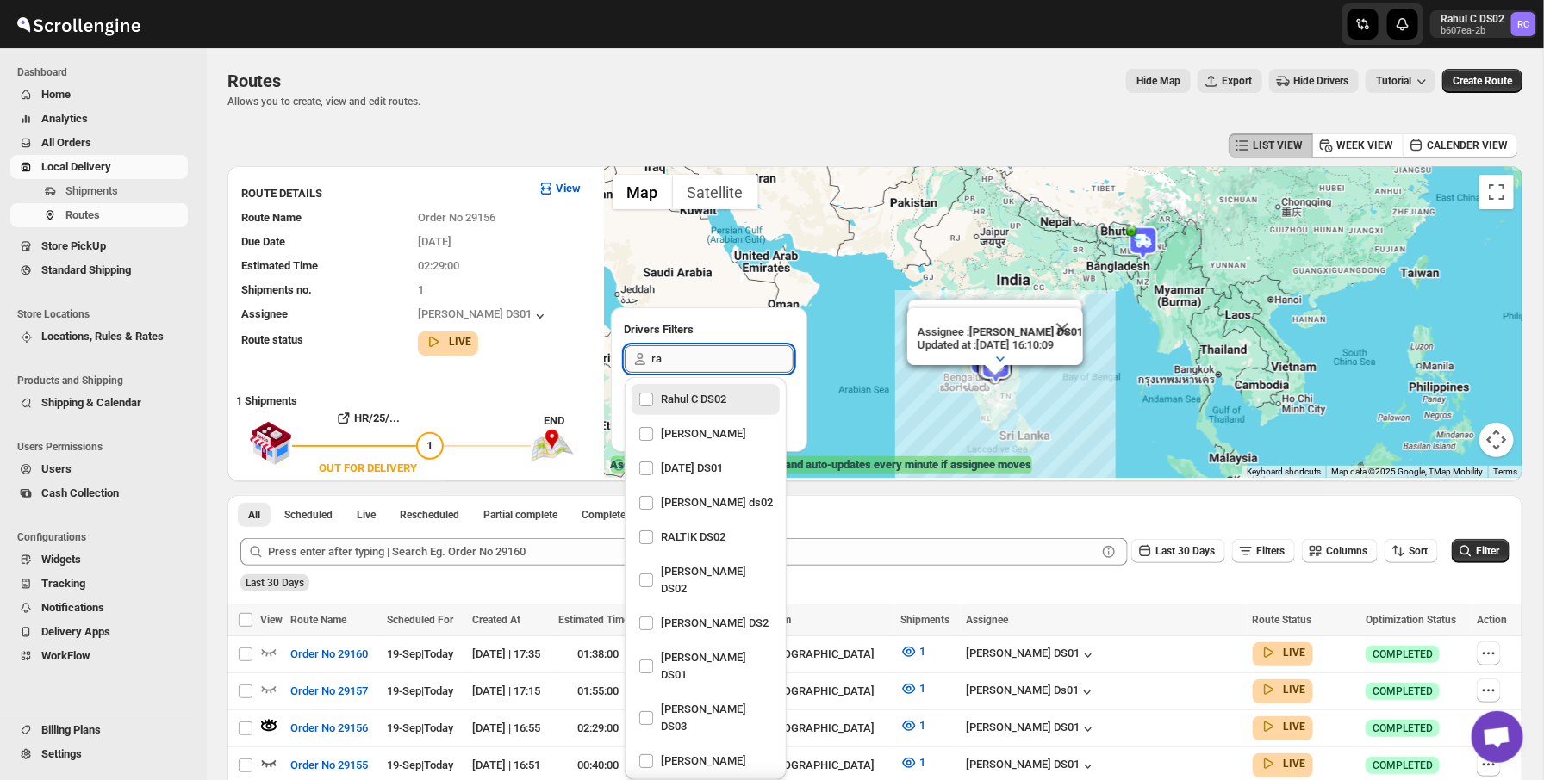
type input "rah"
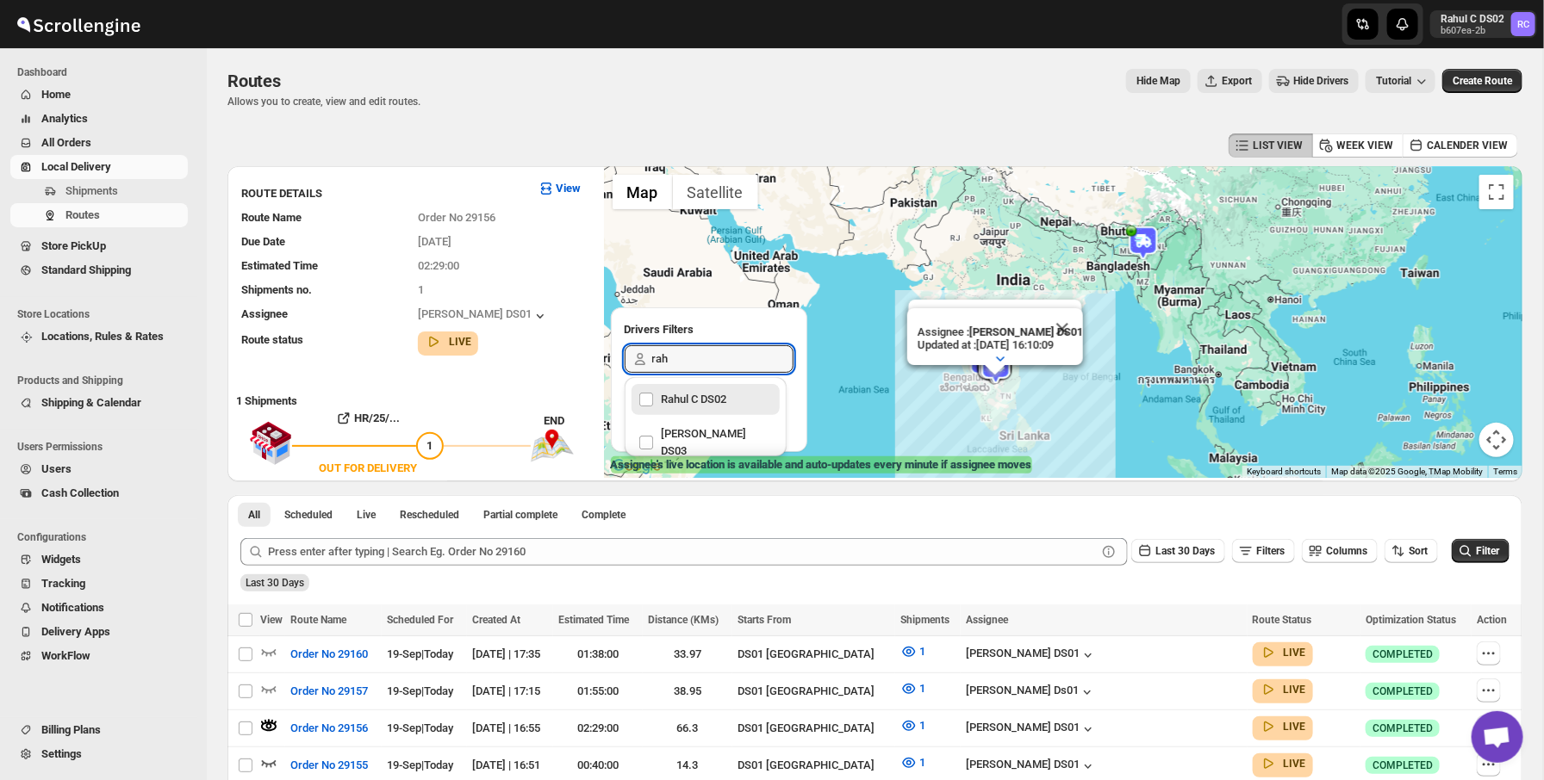
click at [715, 404] on div "Rahul C DS02" at bounding box center [705, 400] width 134 height 24
checkbox input "true"
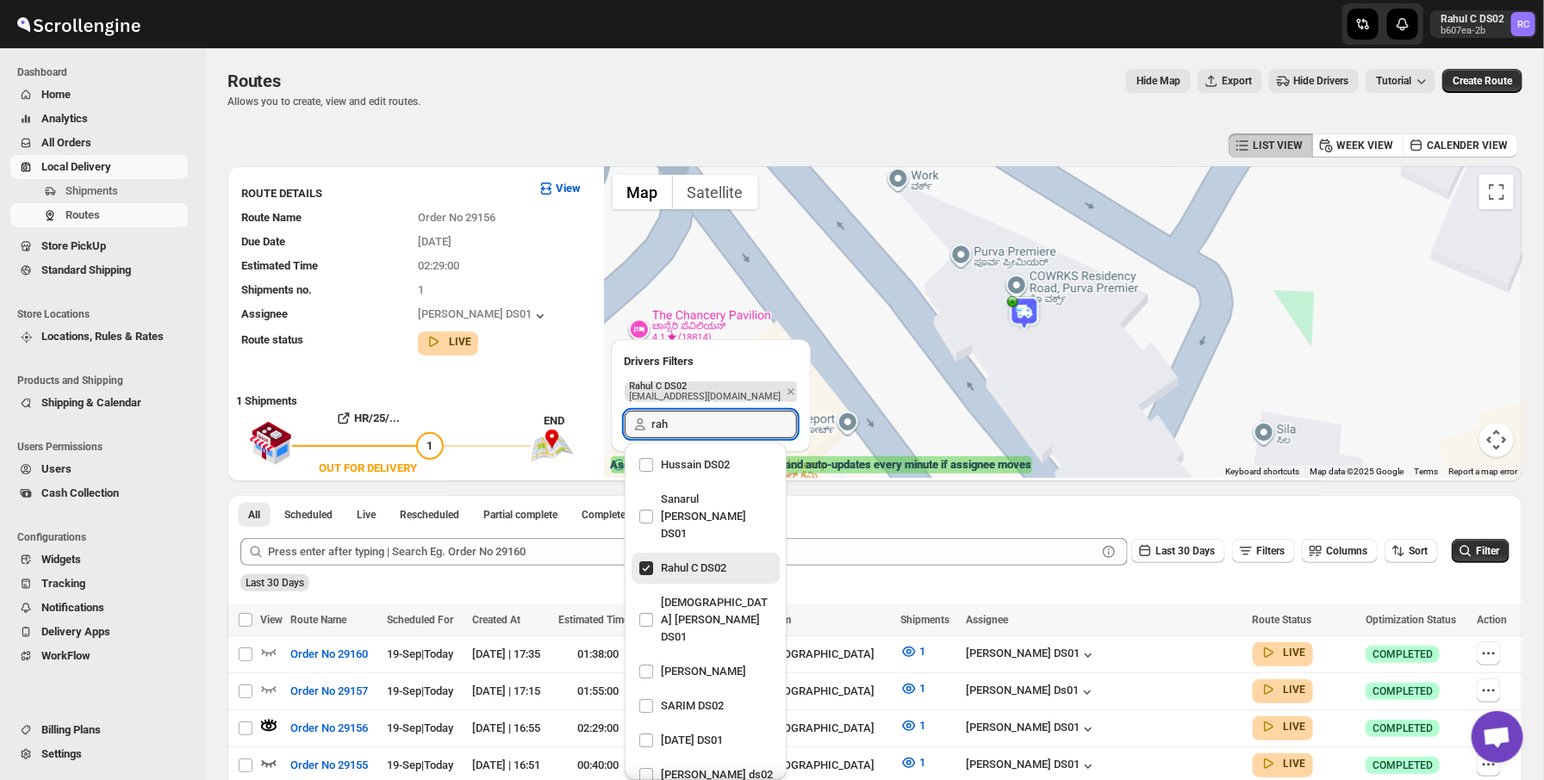
type input "rah"
click at [547, 16] on div at bounding box center [282, 24] width 565 height 43
